Goal: Transaction & Acquisition: Purchase product/service

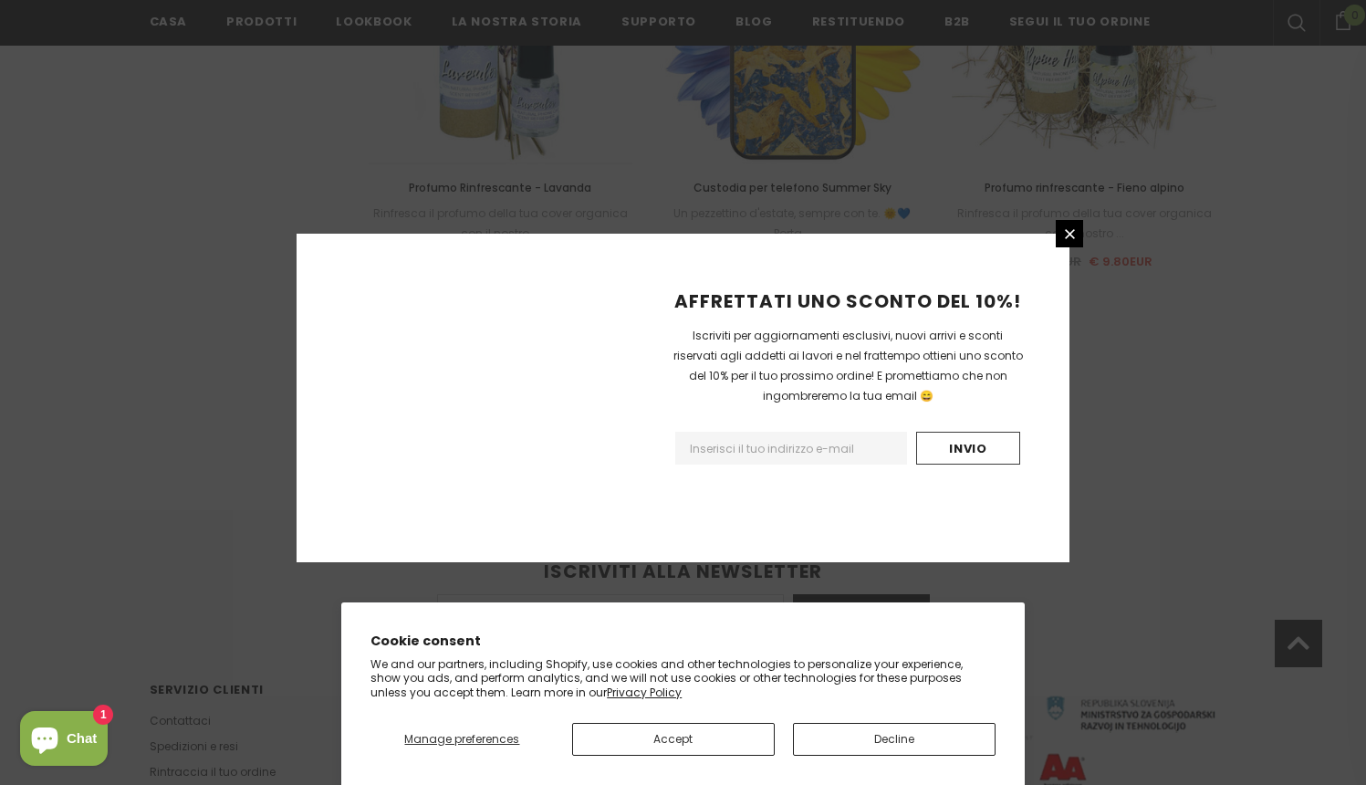
scroll to position [2060, 0]
